Goal: Task Accomplishment & Management: Use online tool/utility

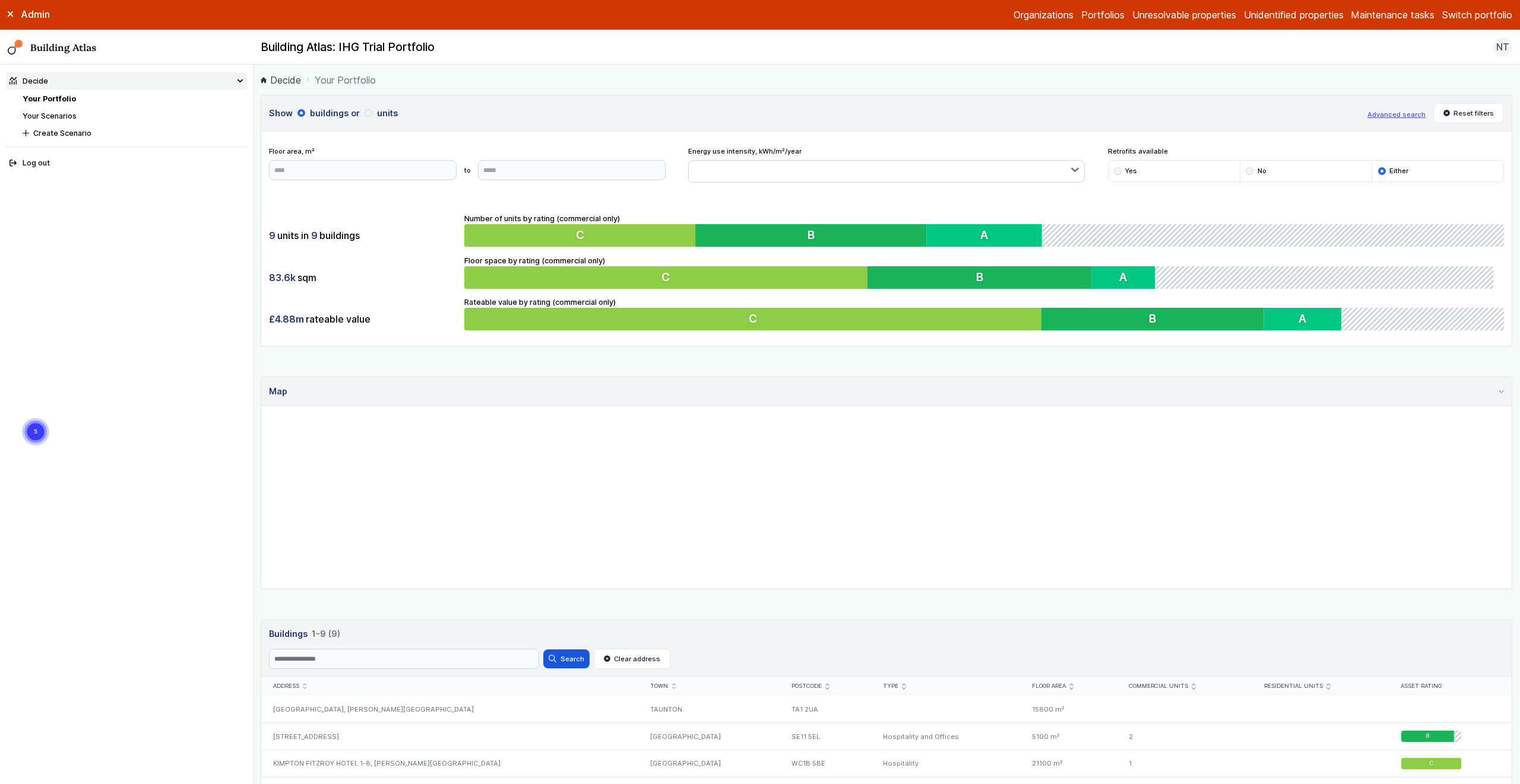
click at [1464, 10] on button "Switch portfolio" at bounding box center [1478, 15] width 70 height 14
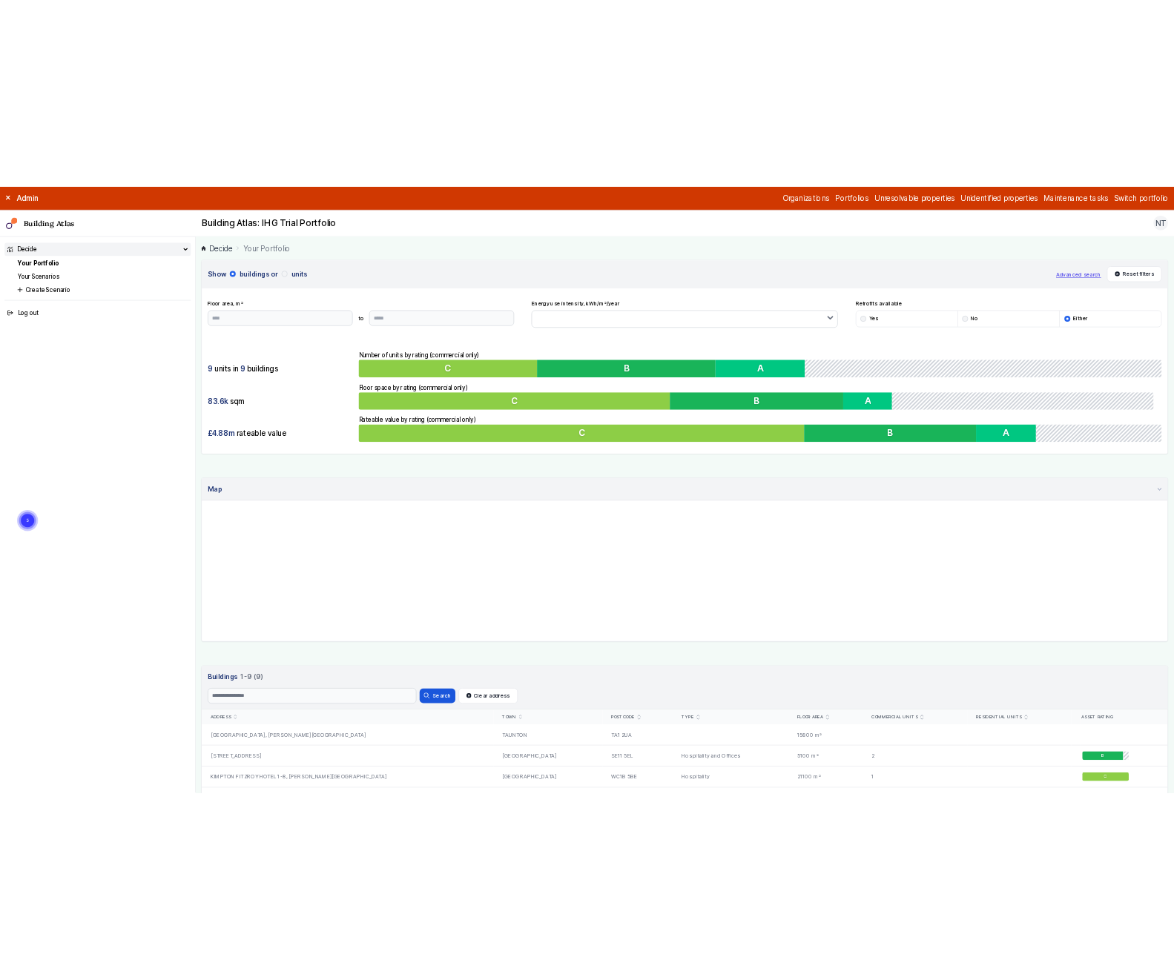
scroll to position [422, 0]
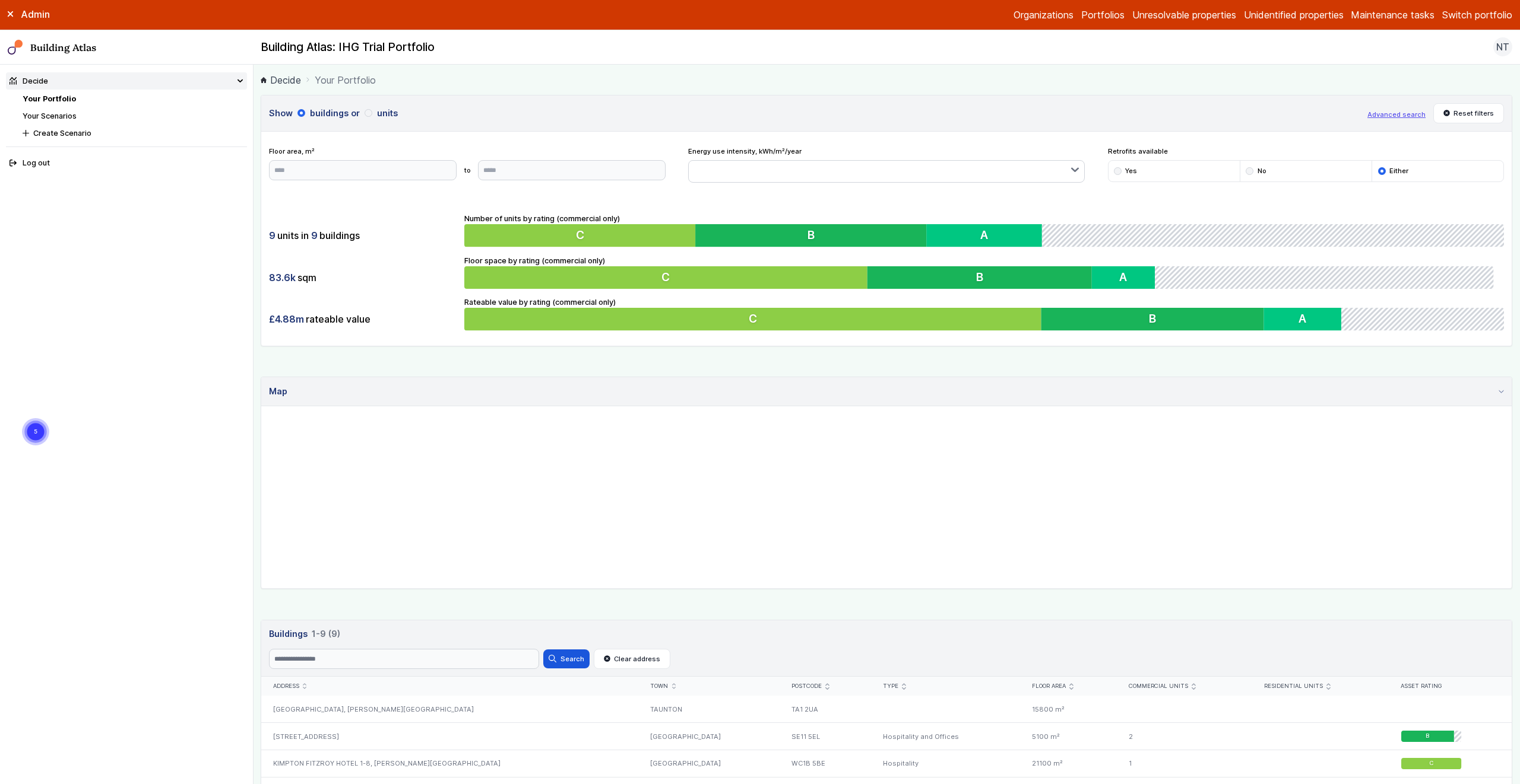
click at [0, 0] on button "[PERSON_NAME]-Waypoint" at bounding box center [0, 0] width 0 height 0
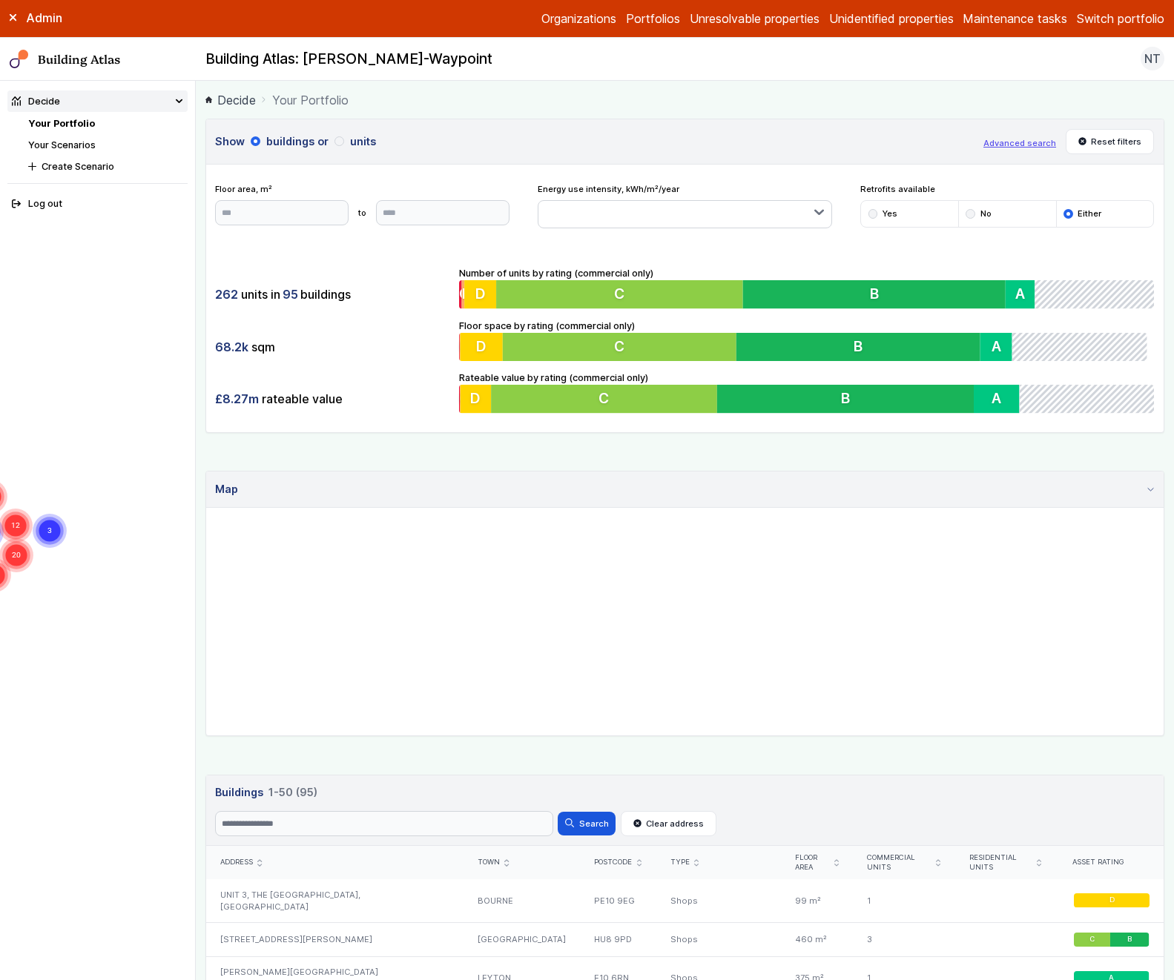
scroll to position [62, 0]
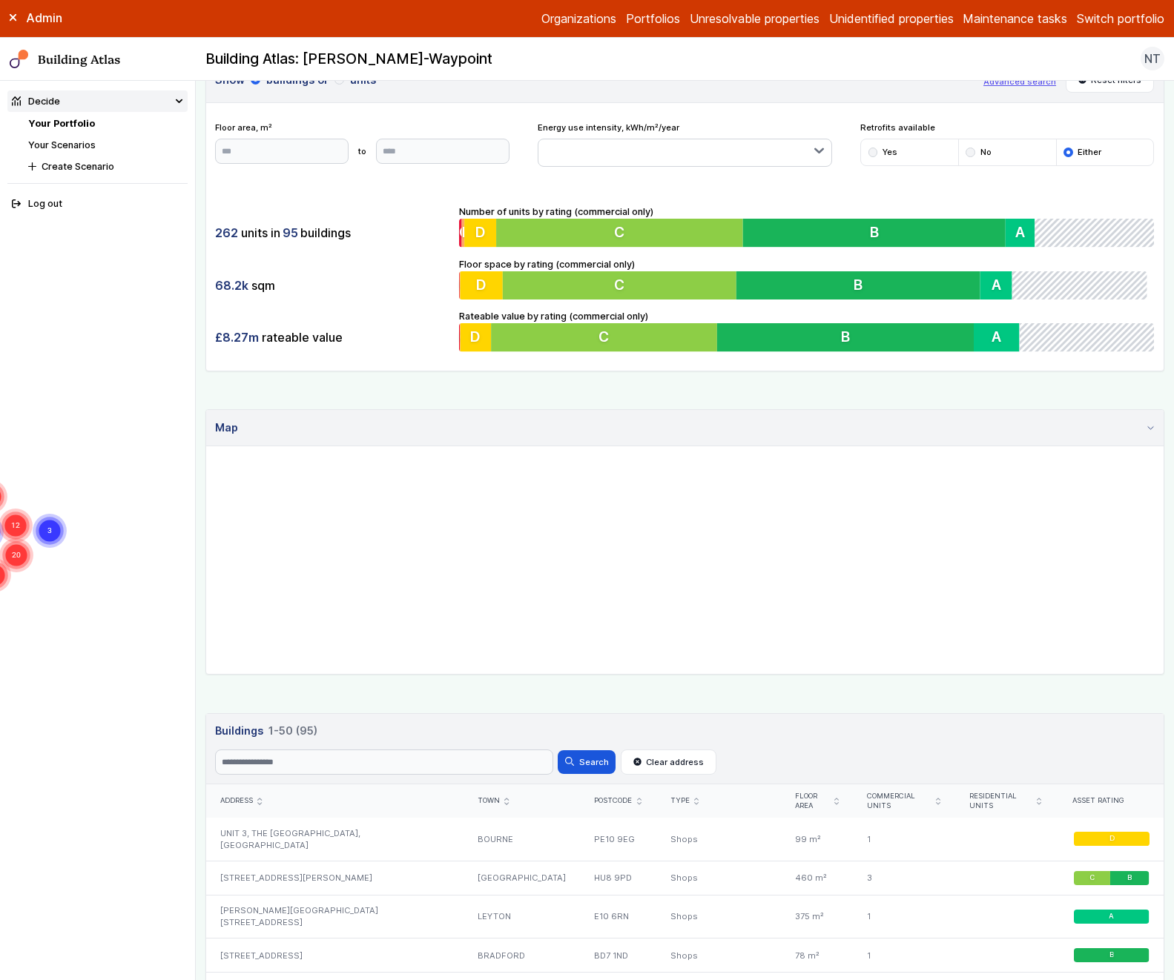
click at [65, 142] on link "Your Scenarios" at bounding box center [61, 144] width 67 height 11
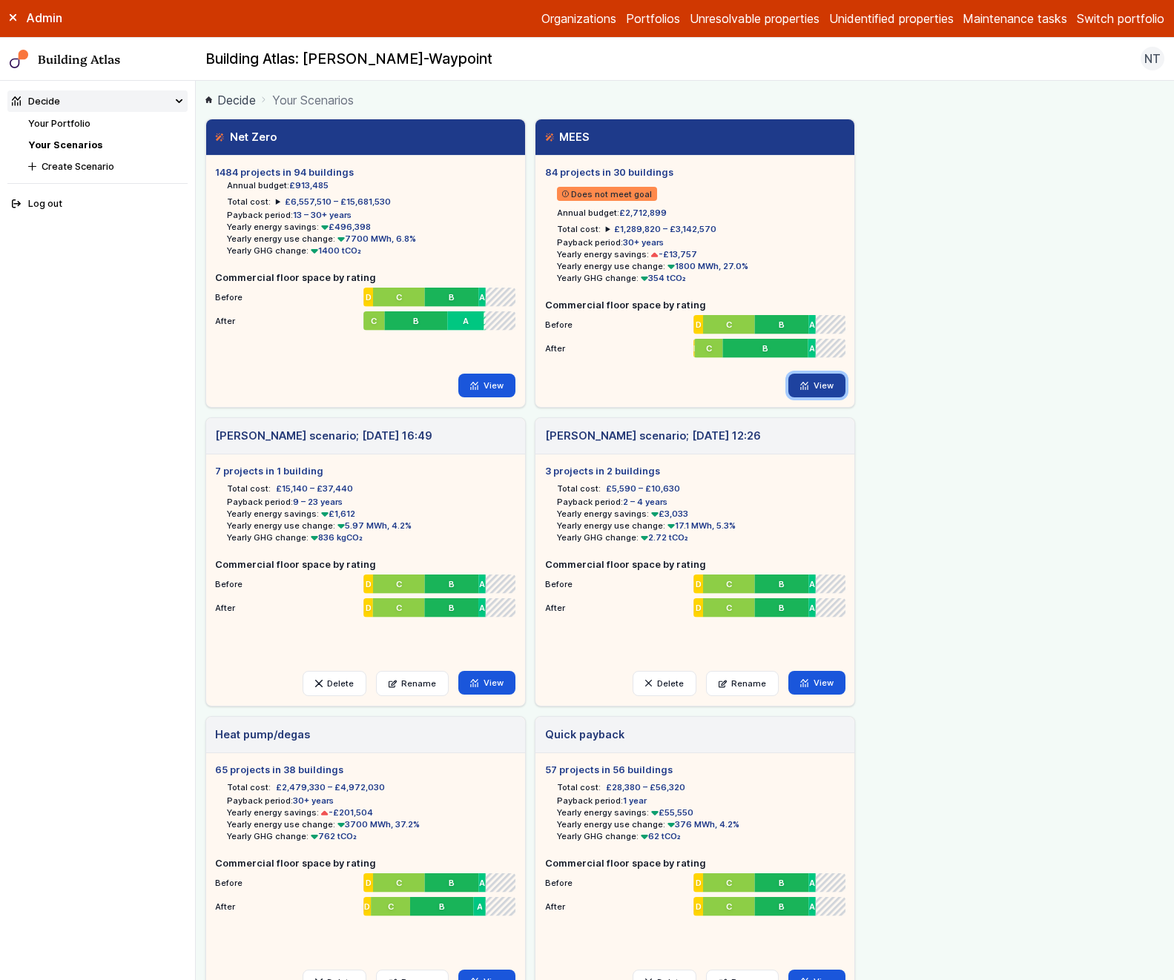
click at [817, 383] on link "View" at bounding box center [816, 386] width 57 height 24
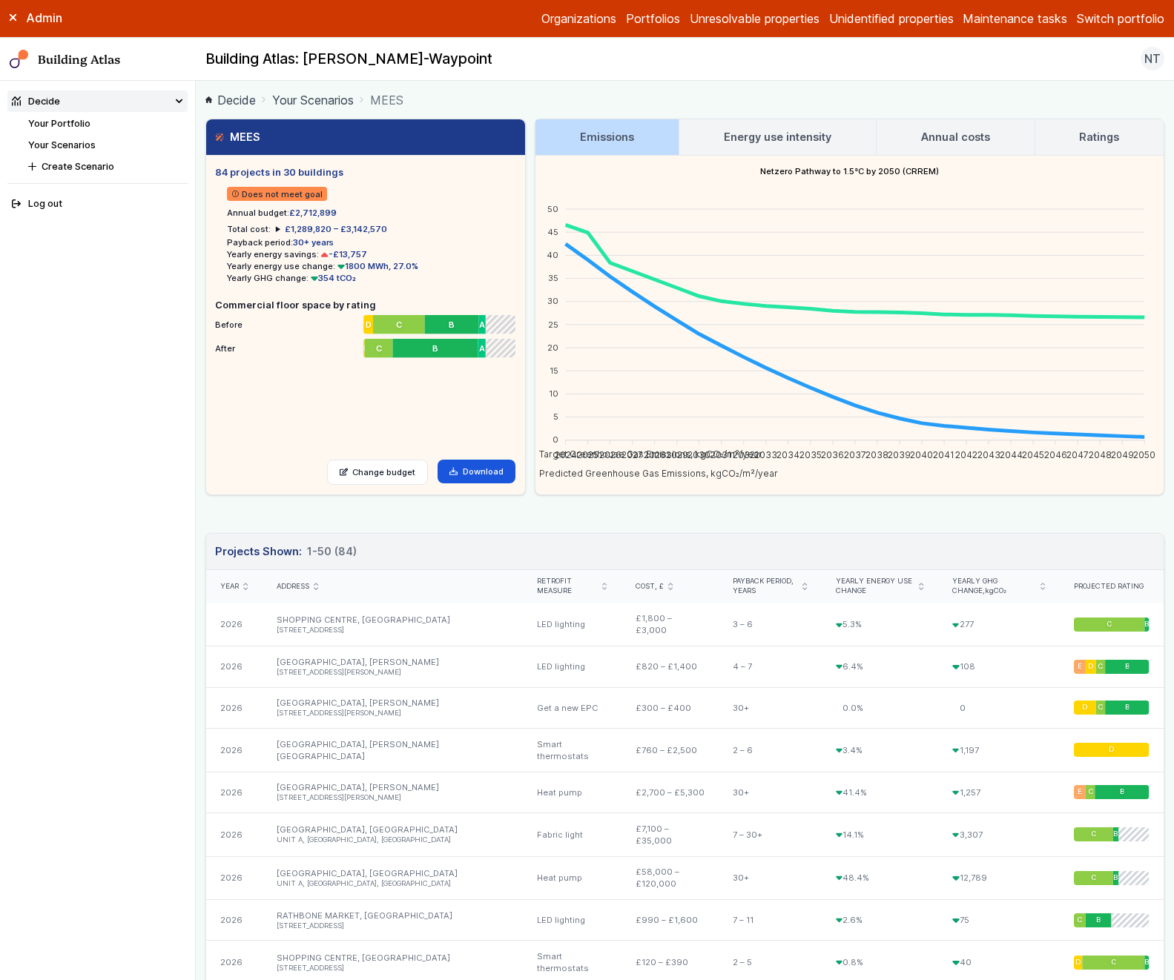
click at [782, 141] on h3 "Energy use intensity" at bounding box center [778, 137] width 108 height 16
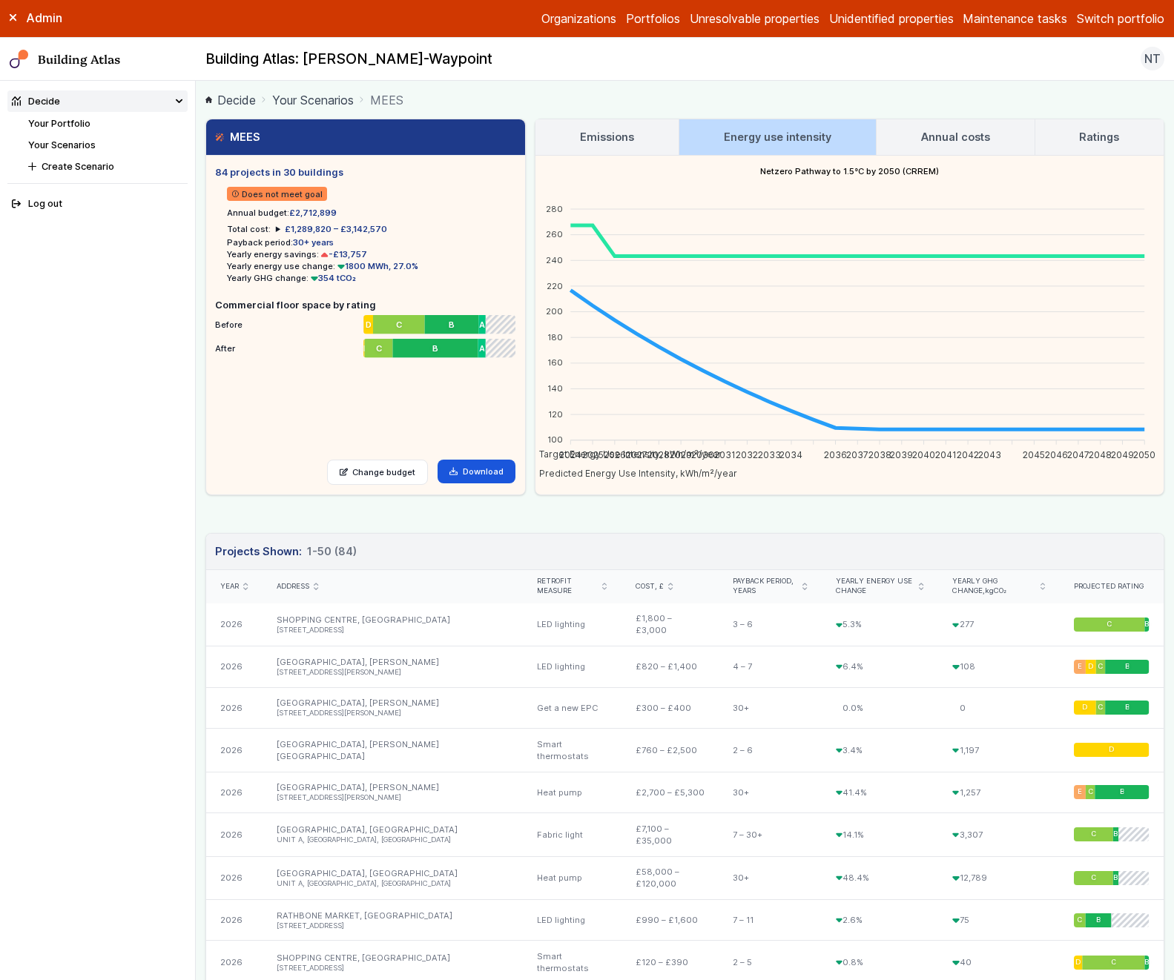
click at [935, 142] on h3 "Annual costs" at bounding box center [955, 137] width 69 height 16
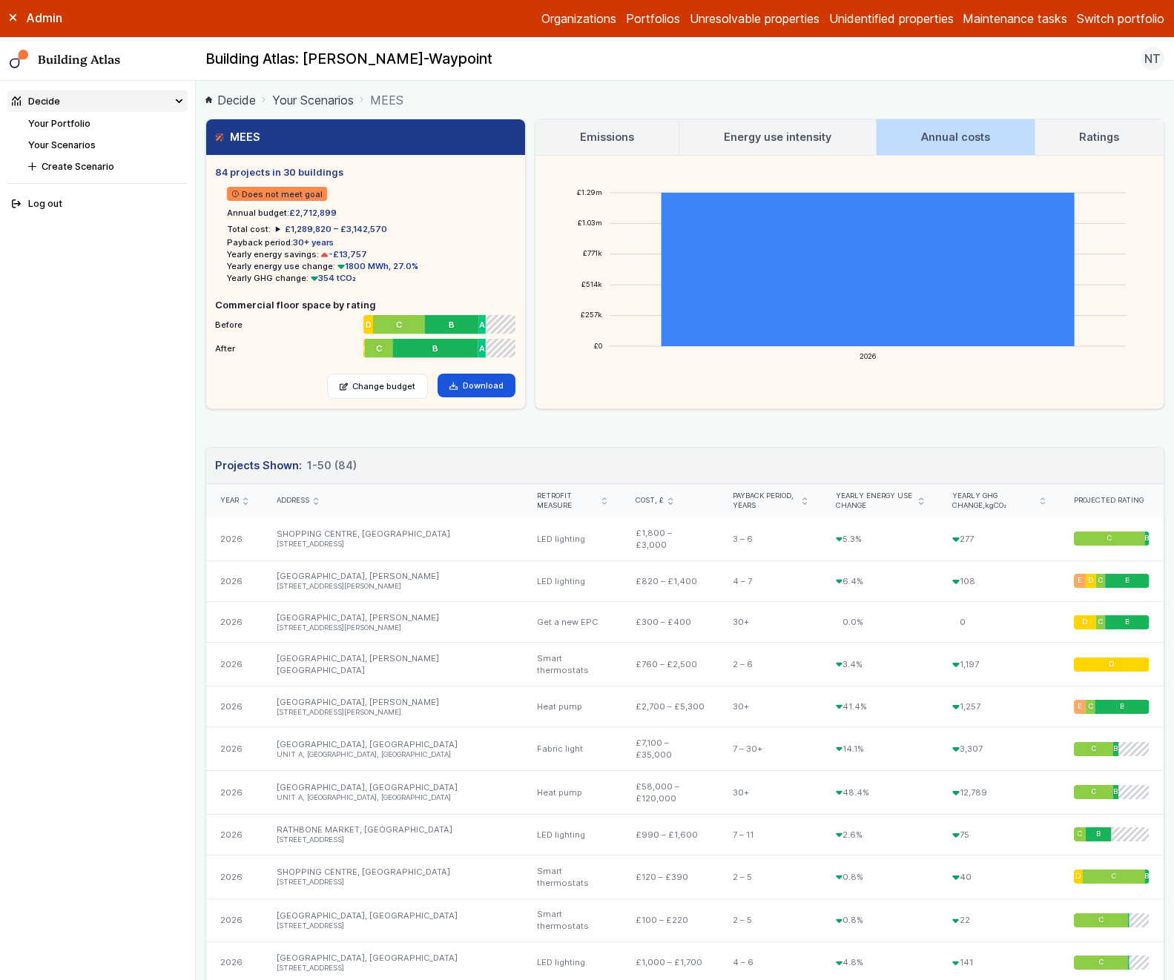
click at [1095, 129] on h3 "Ratings" at bounding box center [1099, 137] width 40 height 16
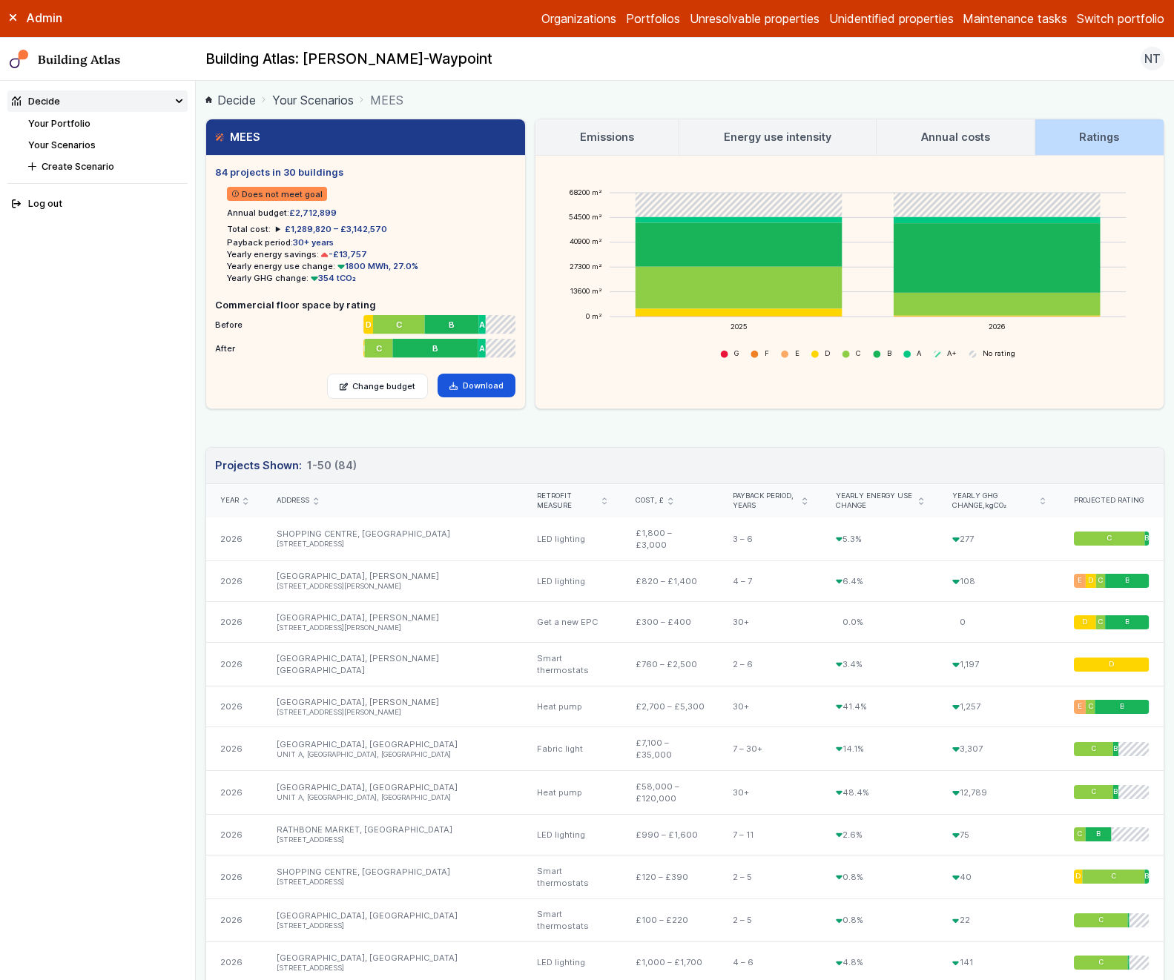
click at [617, 126] on link "Emissions" at bounding box center [606, 137] width 143 height 36
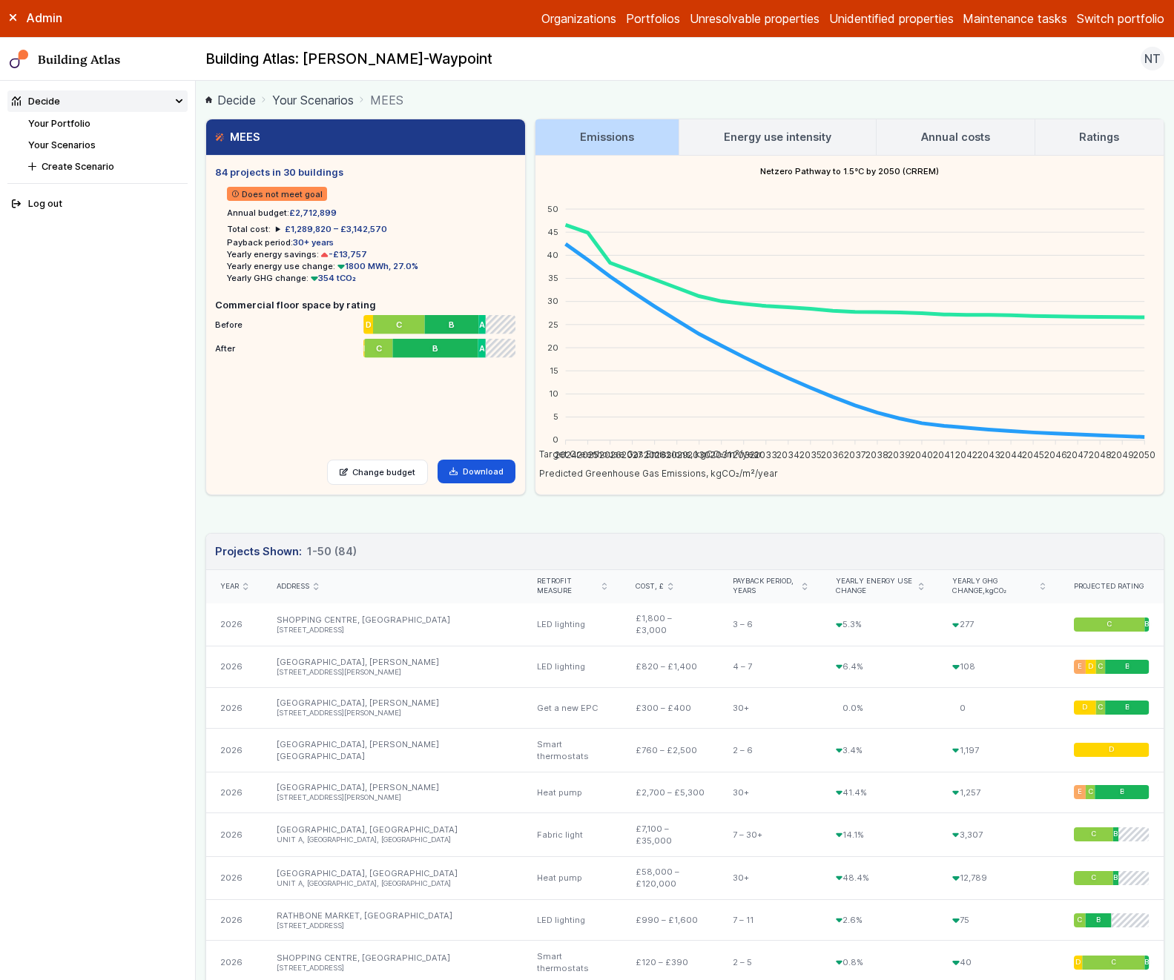
click at [614, 143] on h3 "Emissions" at bounding box center [607, 137] width 54 height 16
click at [276, 225] on summary "£1,289,820 – £3,142,570" at bounding box center [331, 229] width 111 height 12
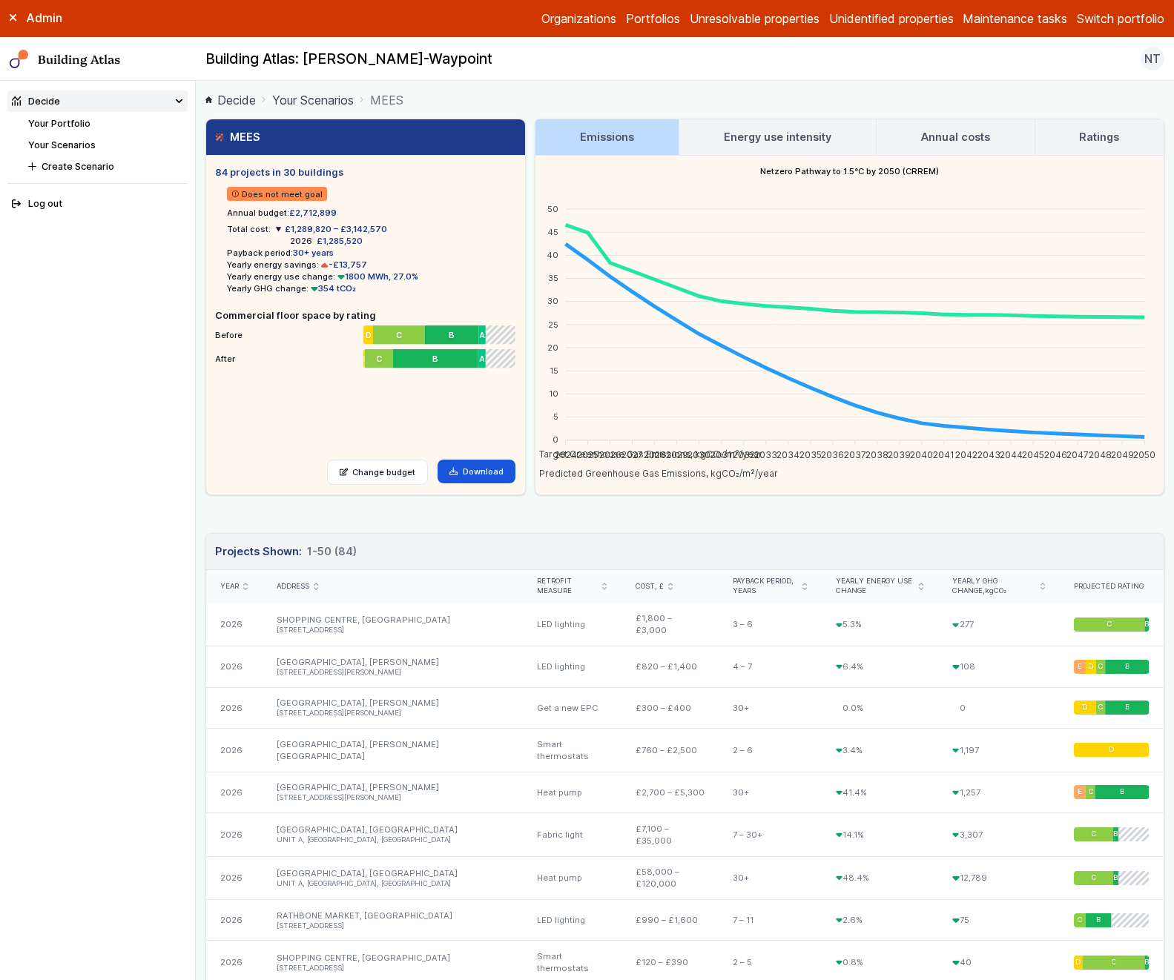
click at [276, 225] on summary "£1,289,820 – £3,142,570" at bounding box center [331, 229] width 111 height 12
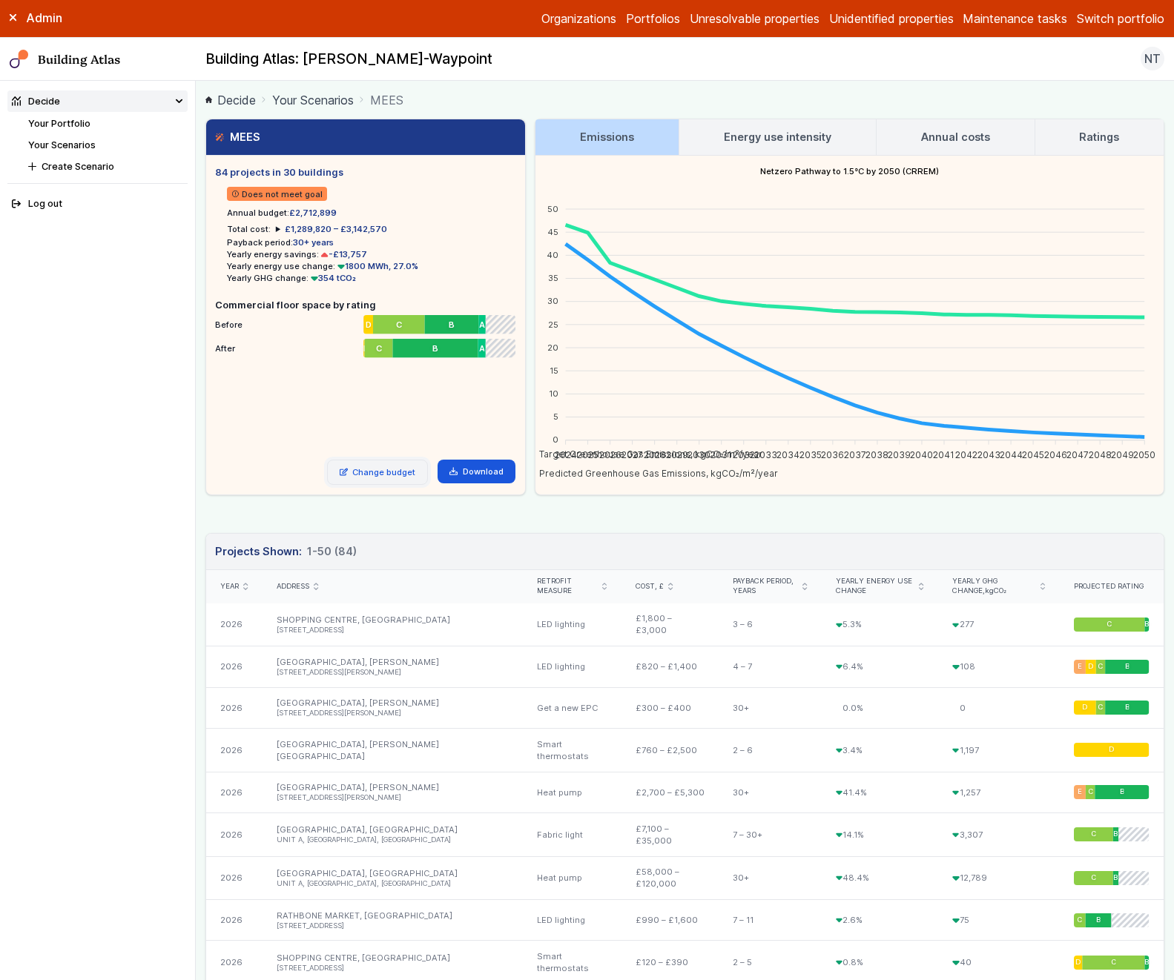
click at [393, 467] on link "Change budget" at bounding box center [378, 472] width 102 height 25
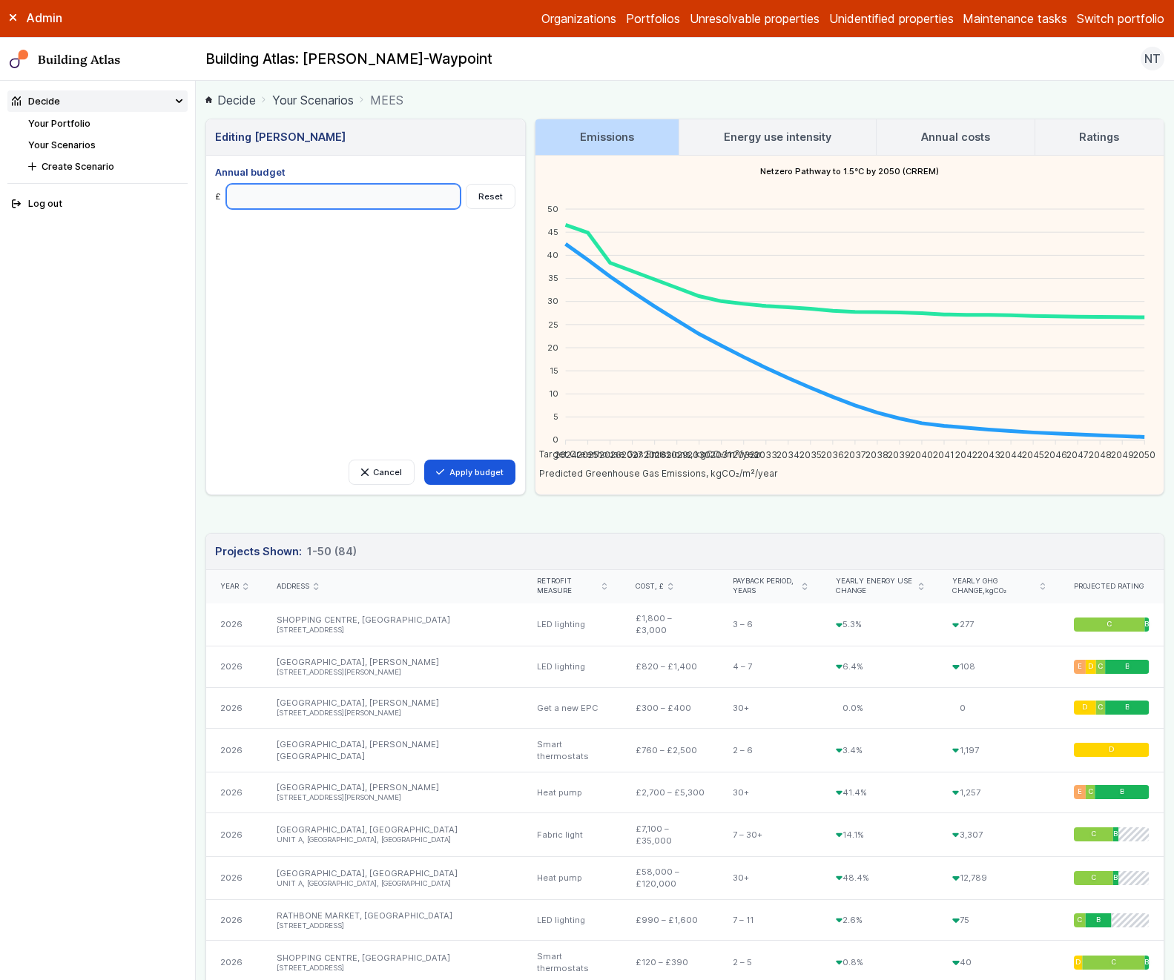
click at [235, 197] on input "*******" at bounding box center [343, 196] width 235 height 25
click at [349, 200] on input "*******" at bounding box center [343, 196] width 235 height 25
type input "********"
click at [424, 460] on button "Apply budget" at bounding box center [469, 472] width 91 height 25
